Goal: Information Seeking & Learning: Learn about a topic

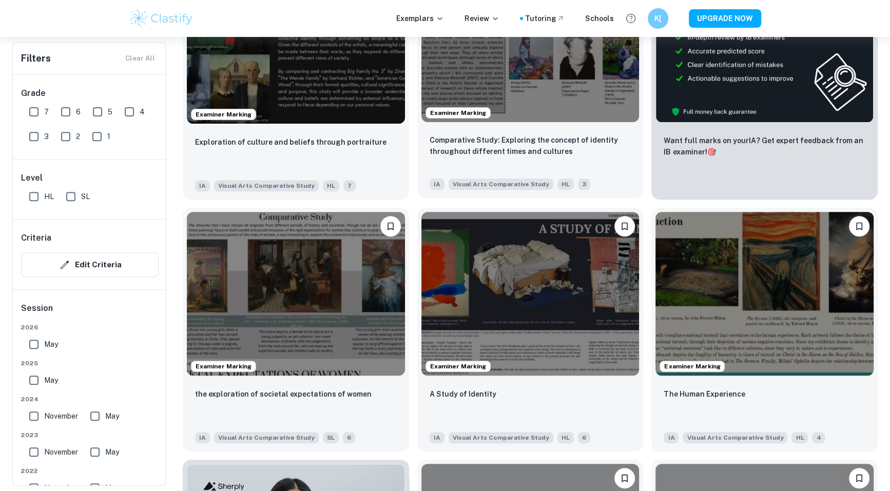
scroll to position [329, 0]
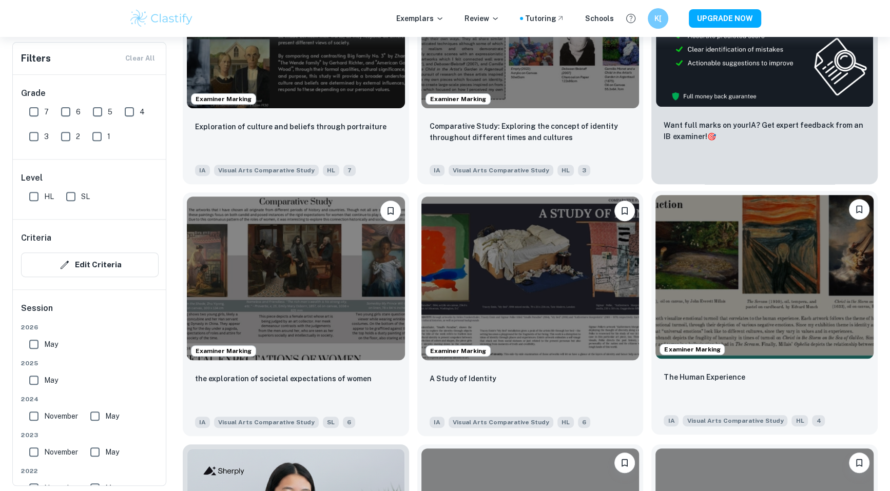
click at [748, 277] on img at bounding box center [765, 276] width 218 height 163
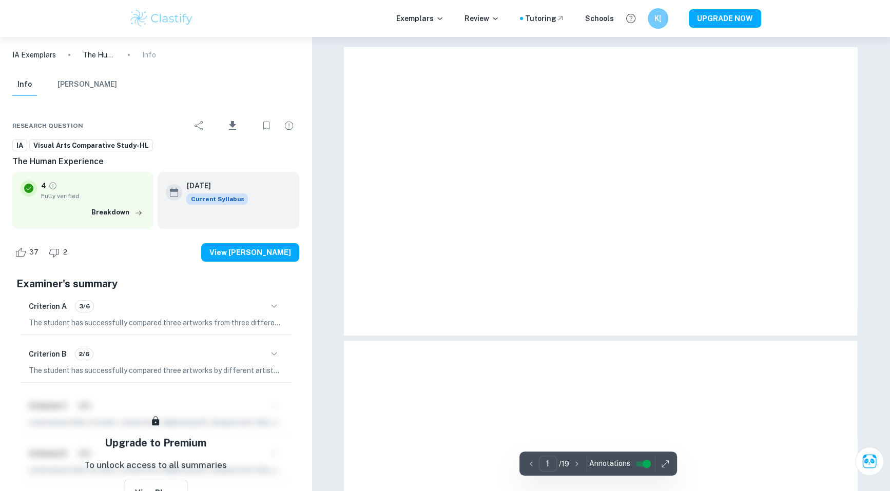
scroll to position [329, 0]
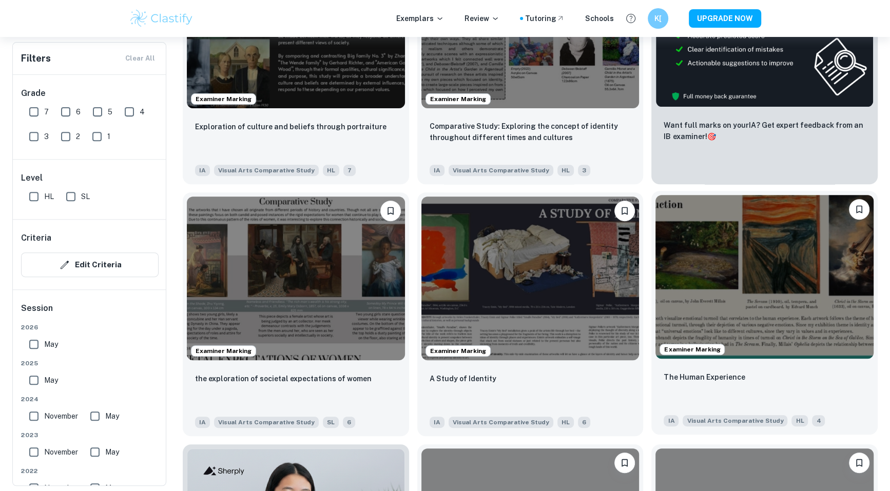
click at [757, 255] on img at bounding box center [765, 276] width 218 height 163
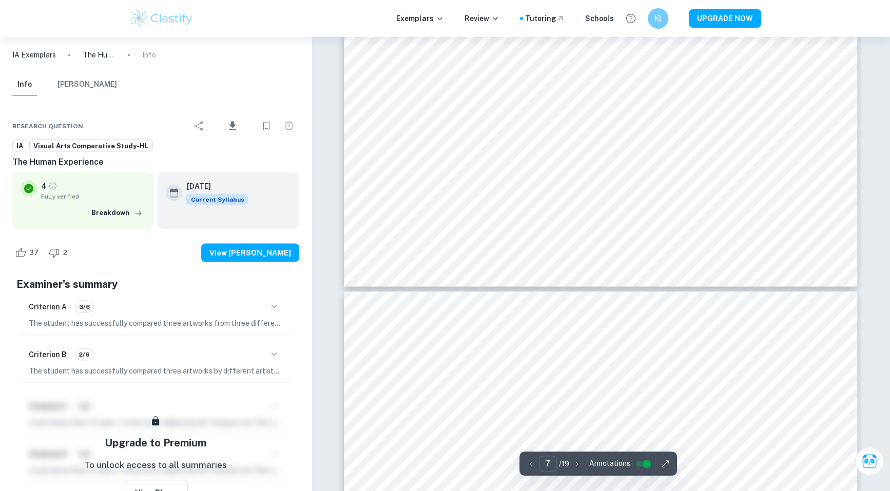
scroll to position [2060, 0]
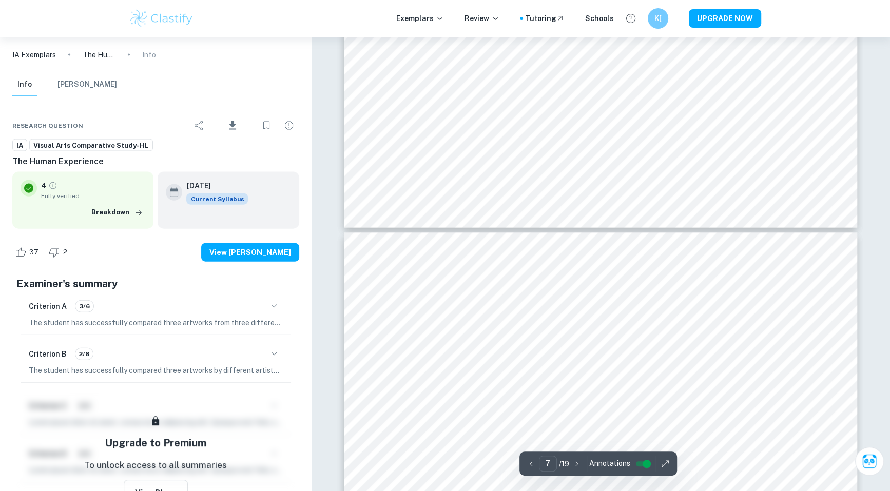
type input "8"
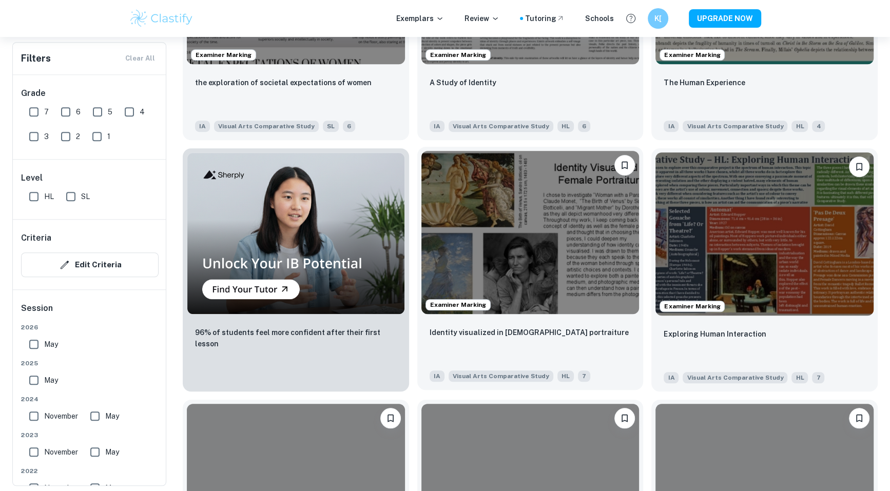
scroll to position [760, 0]
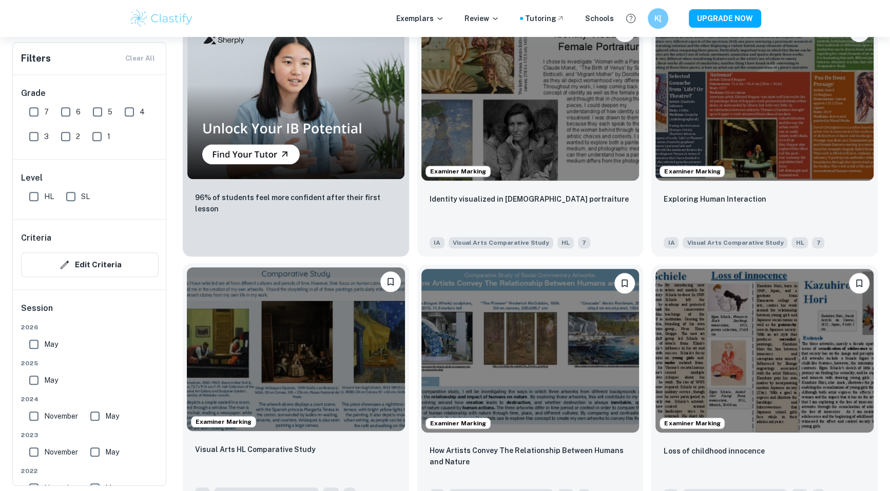
click at [313, 342] on img at bounding box center [296, 348] width 218 height 163
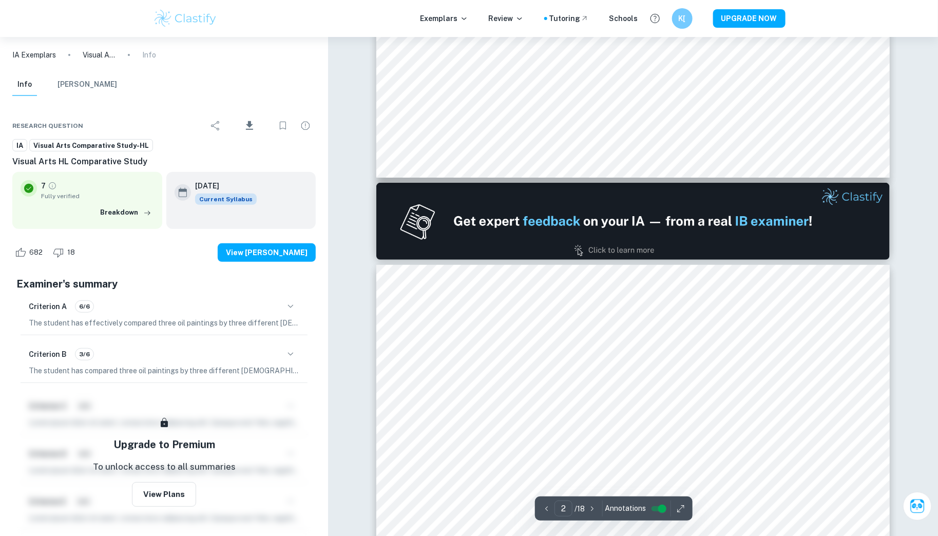
scroll to position [352, 0]
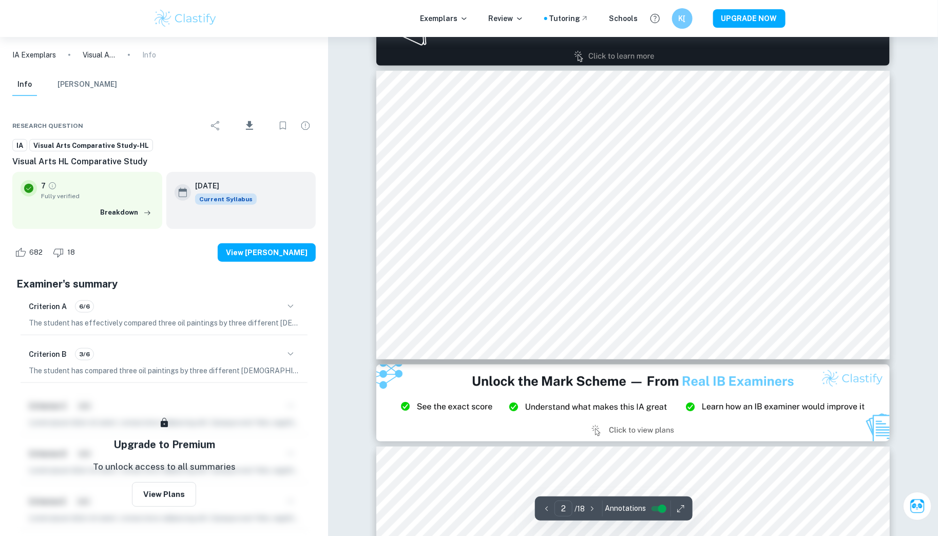
type input "4"
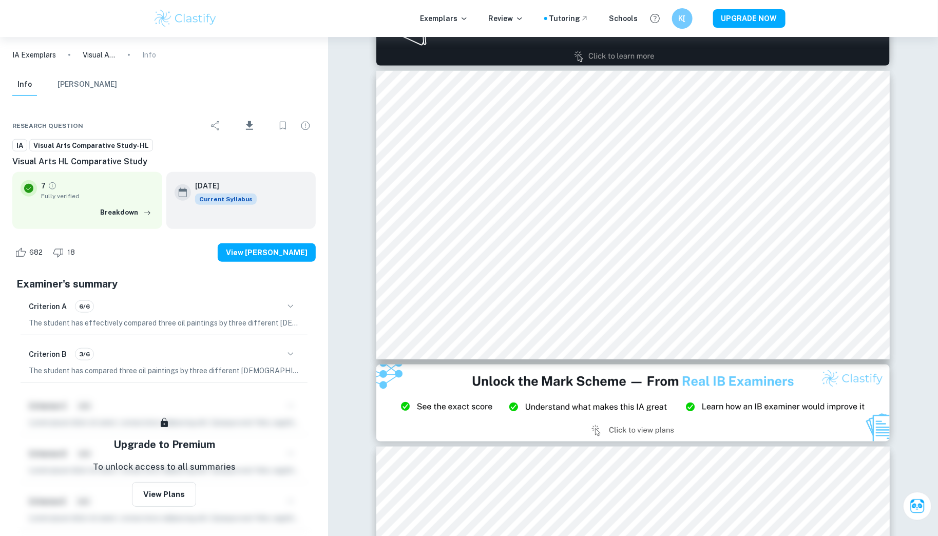
scroll to position [1042, 0]
